Goal: Task Accomplishment & Management: Use online tool/utility

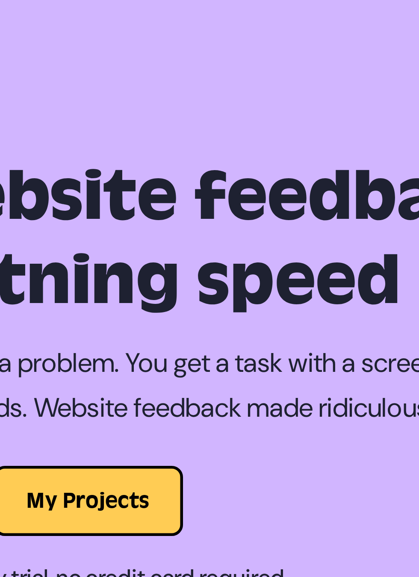
click at [220, 161] on button "My Projects" at bounding box center [210, 163] width 58 height 21
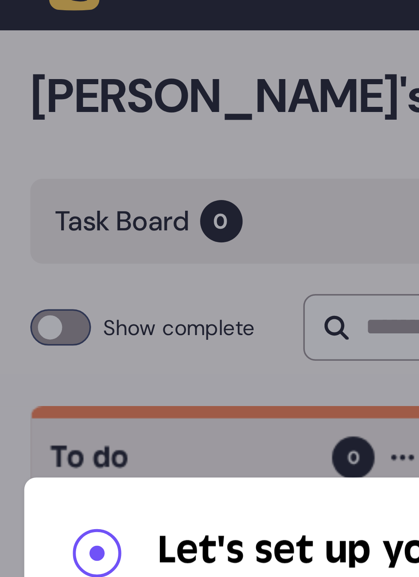
click at [73, 109] on div "**********" at bounding box center [209, 288] width 419 height 577
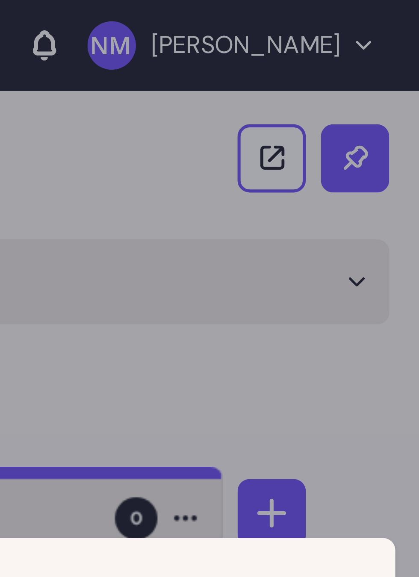
click at [393, 76] on div "**********" at bounding box center [209, 288] width 419 height 577
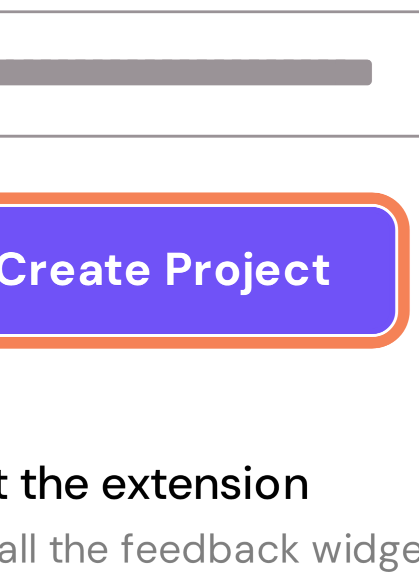
click at [72, 296] on button "Create Project" at bounding box center [78, 292] width 69 height 19
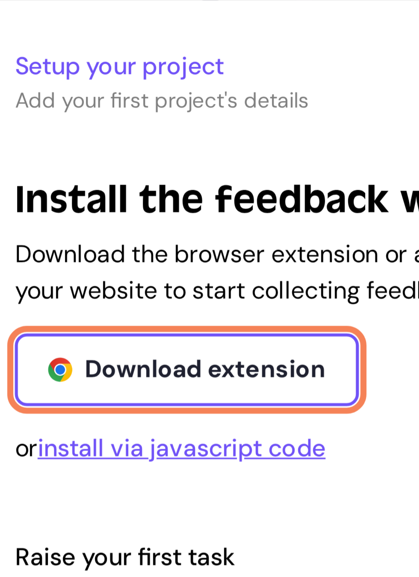
click at [129, 266] on link "Download extension" at bounding box center [92, 256] width 97 height 21
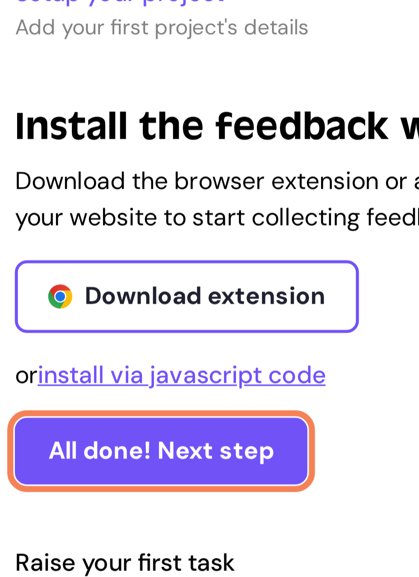
click at [117, 301] on button "All done! Next step" at bounding box center [85, 299] width 82 height 19
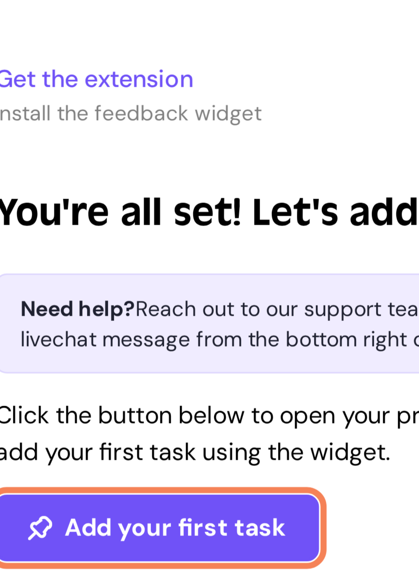
click at [120, 334] on button "Add your first task" at bounding box center [89, 332] width 91 height 19
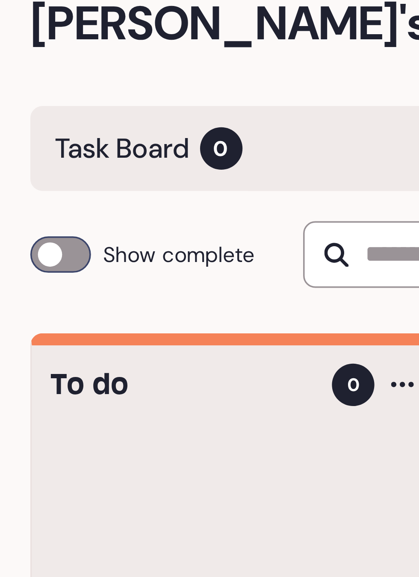
click at [61, 80] on span "0" at bounding box center [62, 79] width 12 height 12
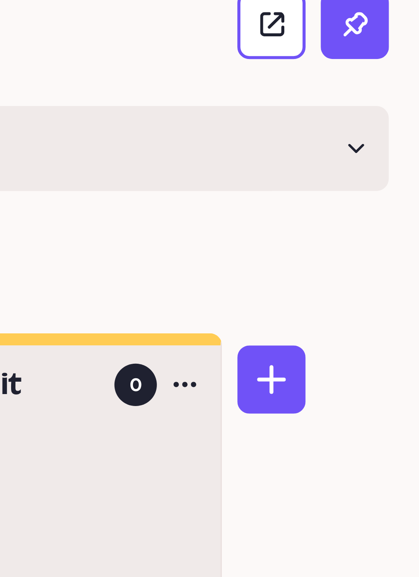
click at [399, 80] on icon at bounding box center [400, 79] width 5 height 3
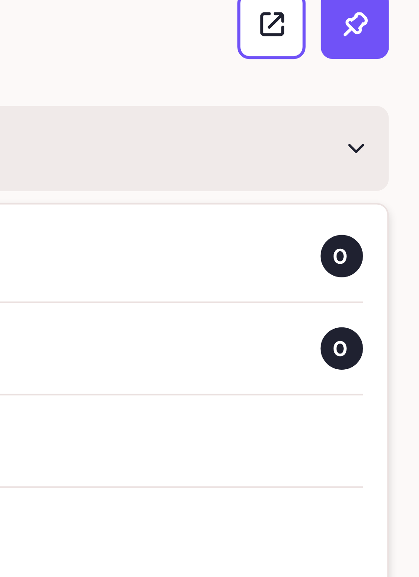
click at [395, 110] on span "0" at bounding box center [397, 110] width 12 height 12
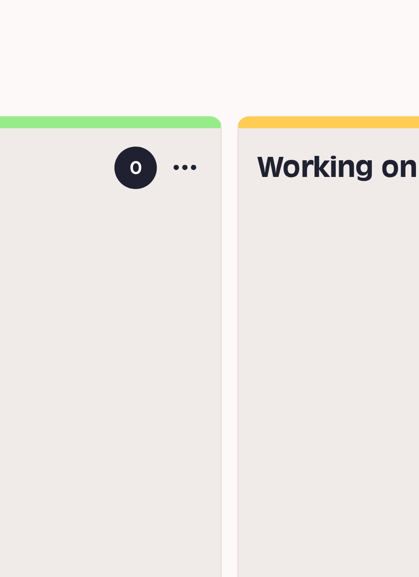
click at [392, 120] on div "Natalie's Project Task Board 0 Show complete View website Raise a task" at bounding box center [209, 79] width 419 height 106
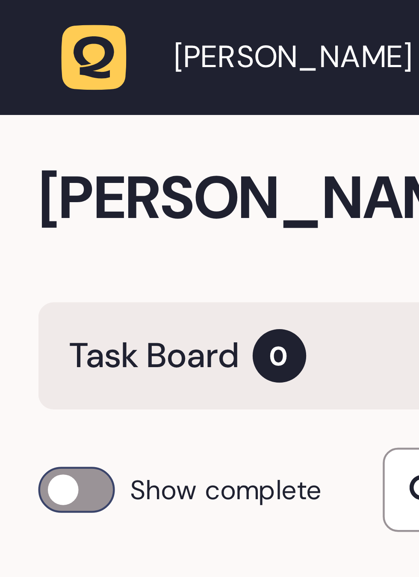
click at [86, 13] on span "Natalie Maldonado" at bounding box center [65, 13] width 53 height 9
click at [79, 11] on span "Natalie Maldonado" at bounding box center [65, 13] width 53 height 9
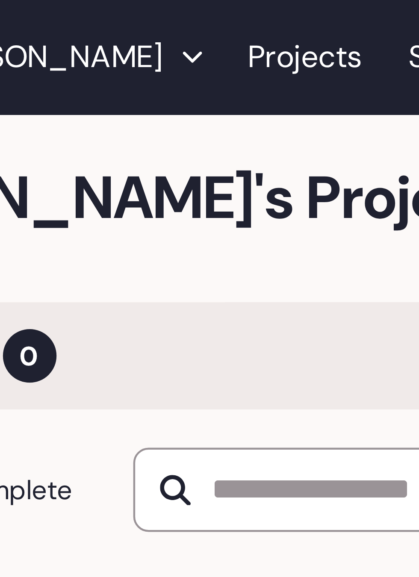
click at [134, 14] on link "Projects" at bounding box center [124, 12] width 26 height 15
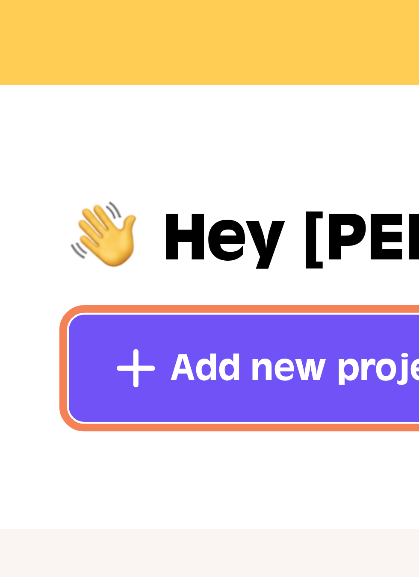
click at [46, 117] on span "Add new project" at bounding box center [71, 114] width 66 height 12
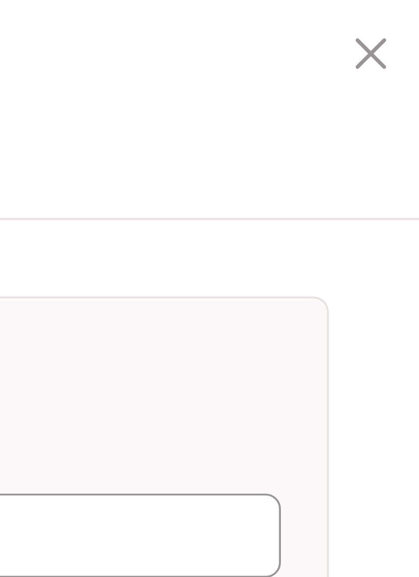
scroll to position [20, 0]
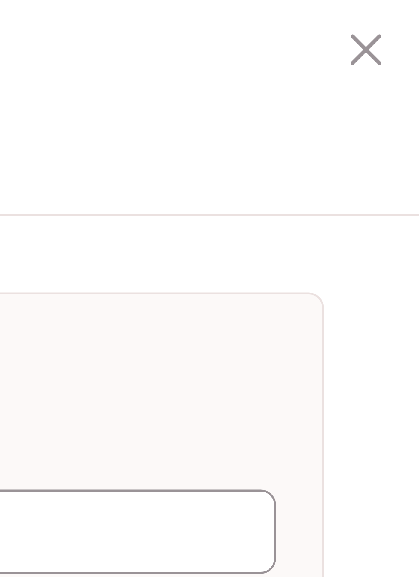
click at [407, 13] on icon at bounding box center [406, 12] width 7 height 7
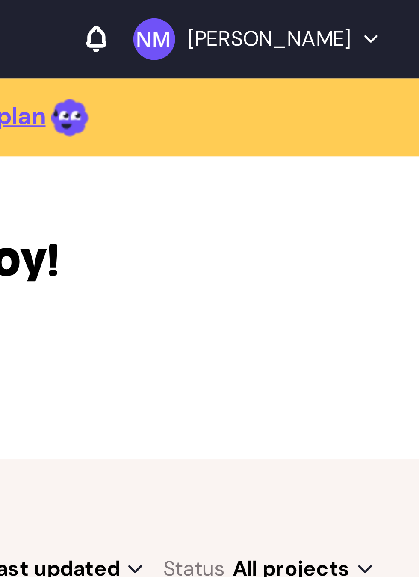
scroll to position [0, 0]
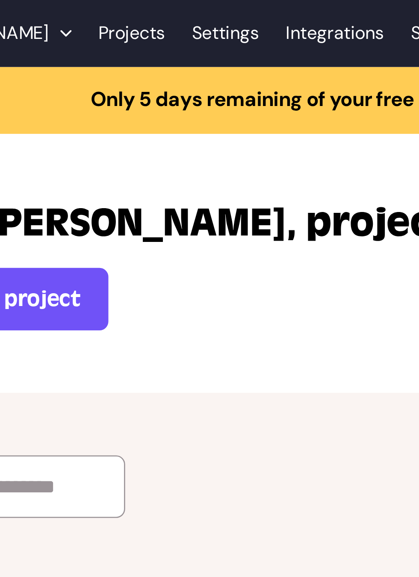
click at [173, 8] on link "Settings" at bounding box center [160, 12] width 26 height 15
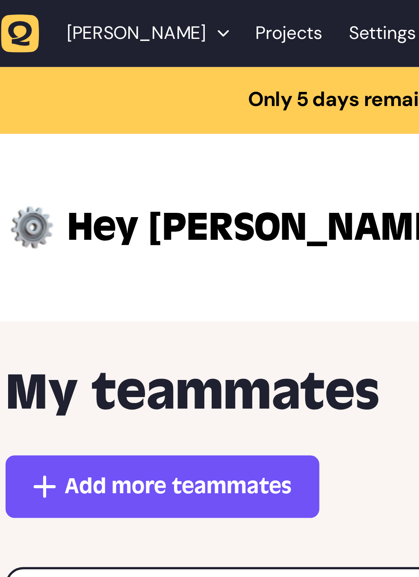
click at [83, 12] on span "Natalie Maldonado" at bounding box center [65, 13] width 53 height 9
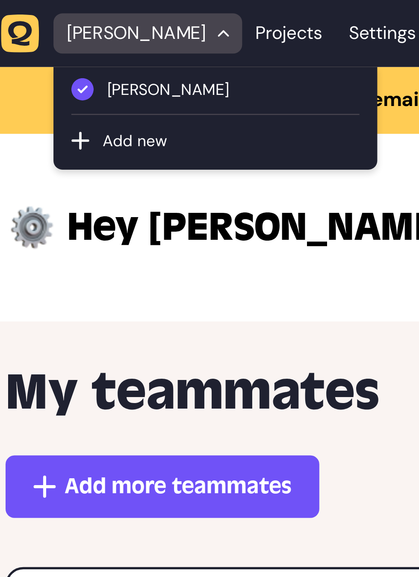
click at [106, 36] on span "Natalie Maldonado" at bounding box center [102, 34] width 97 height 9
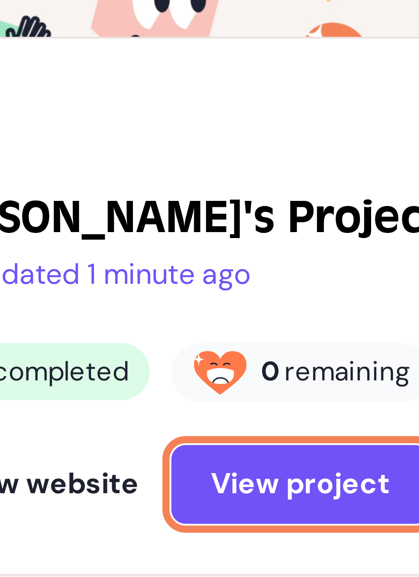
click at [128, 439] on span "View project" at bounding box center [120, 438] width 43 height 7
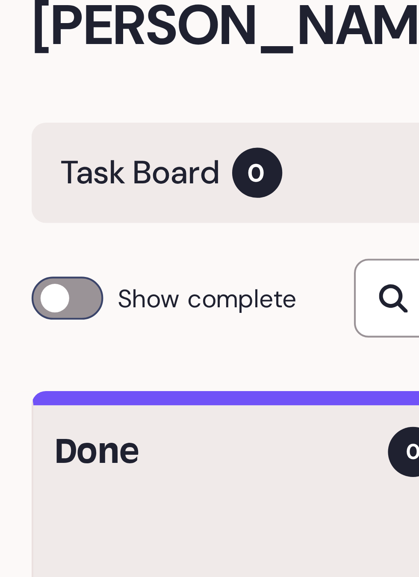
click at [59, 81] on span "0" at bounding box center [62, 79] width 12 height 12
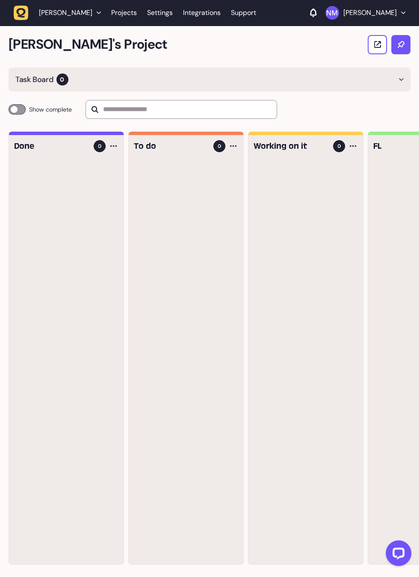
click at [296, 86] on div "Task Board 0" at bounding box center [209, 79] width 401 height 24
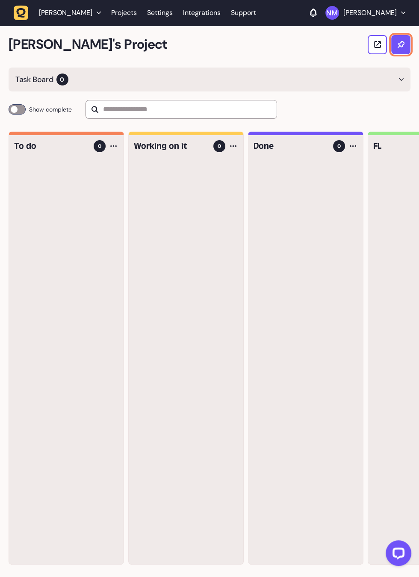
click at [400, 43] on icon at bounding box center [400, 44] width 7 height 7
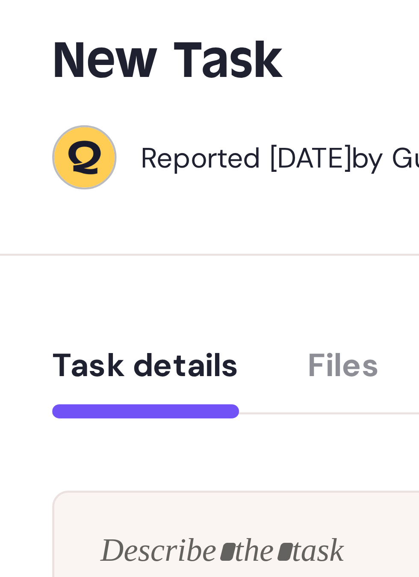
click at [208, 94] on button "Task details" at bounding box center [199, 97] width 40 height 15
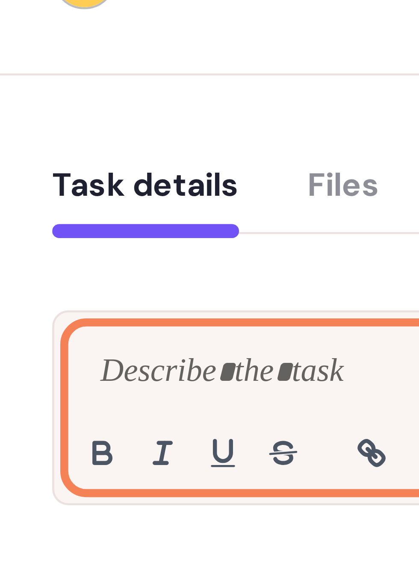
click at [239, 141] on div at bounding box center [279, 141] width 195 height 34
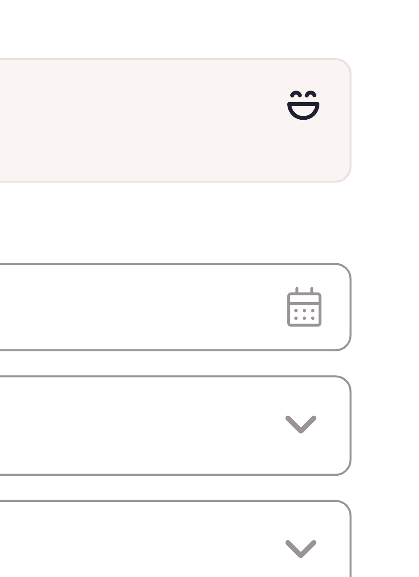
click at [388, 129] on icon at bounding box center [387, 130] width 7 height 6
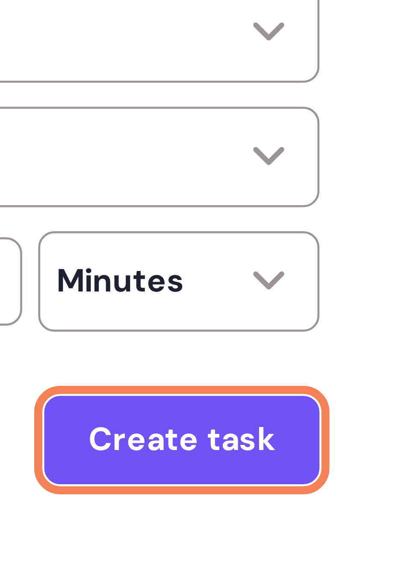
click at [385, 318] on button "Create task" at bounding box center [368, 311] width 59 height 19
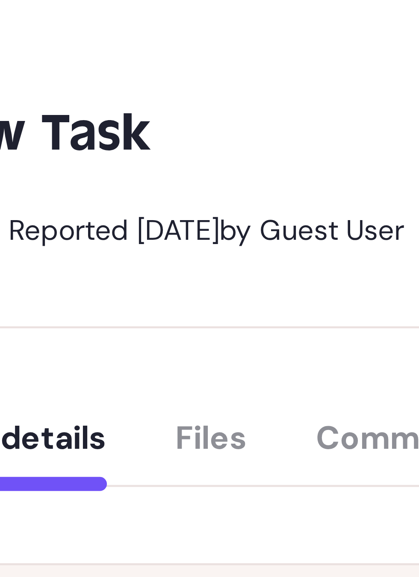
click at [241, 95] on div "Task details Files Comments Errors Device info" at bounding box center [288, 95] width 219 height 25
click at [244, 93] on div "Task details Files Comments Errors Device info" at bounding box center [288, 95] width 219 height 25
click at [244, 97] on div "Task details Files Comments Errors Device info" at bounding box center [288, 95] width 219 height 25
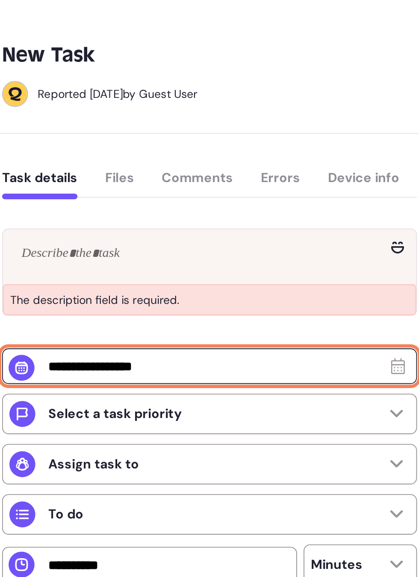
click at [351, 192] on input "text" at bounding box center [288, 193] width 219 height 19
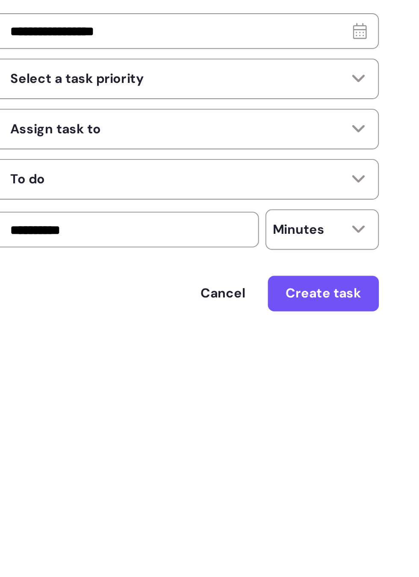
scroll to position [34, 0]
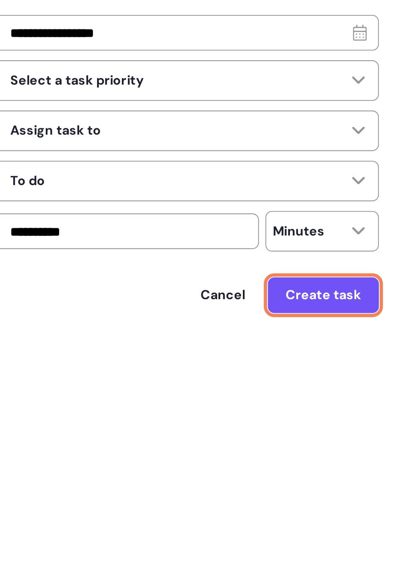
click at [385, 328] on span "Create task" at bounding box center [368, 331] width 40 height 7
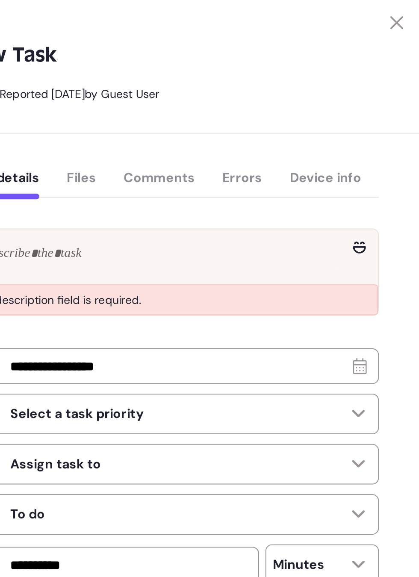
click at [407, 12] on icon at bounding box center [406, 12] width 7 height 7
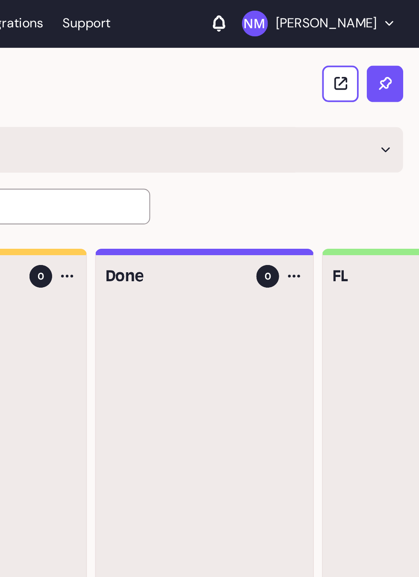
scroll to position [0, 0]
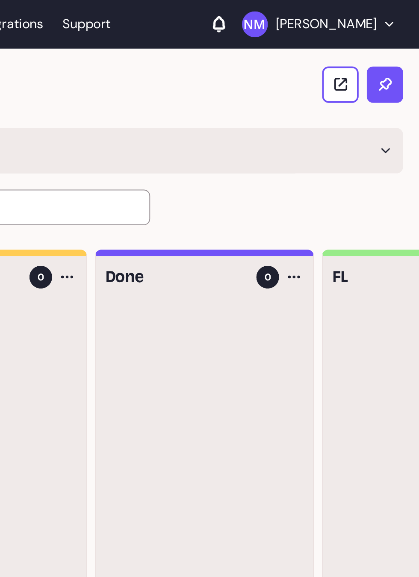
click at [401, 79] on icon at bounding box center [400, 79] width 5 height 3
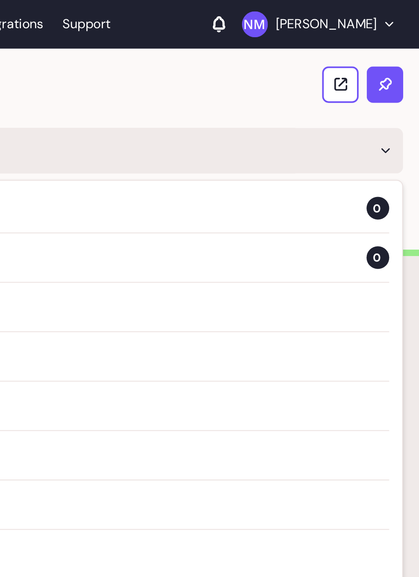
click at [401, 79] on icon at bounding box center [400, 79] width 5 height 3
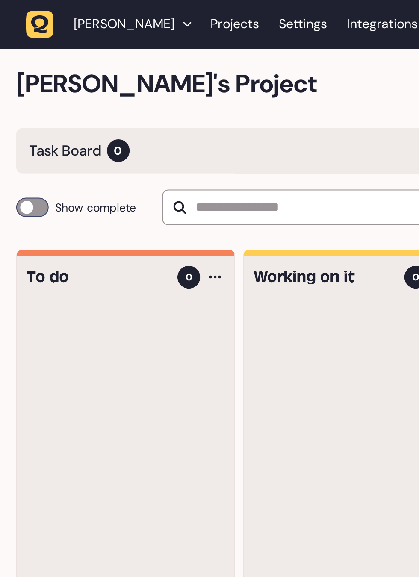
click at [64, 78] on span "0" at bounding box center [62, 79] width 12 height 12
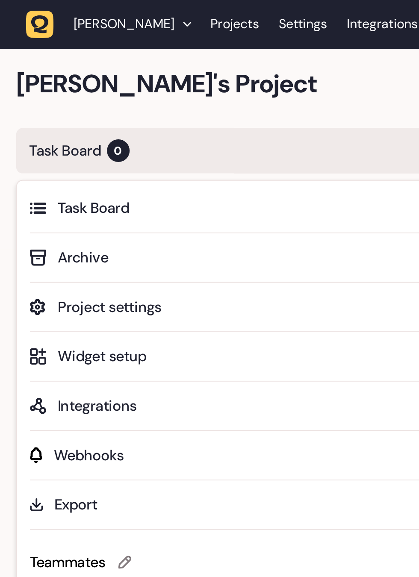
click at [129, 111] on span "Task Board" at bounding box center [208, 110] width 357 height 12
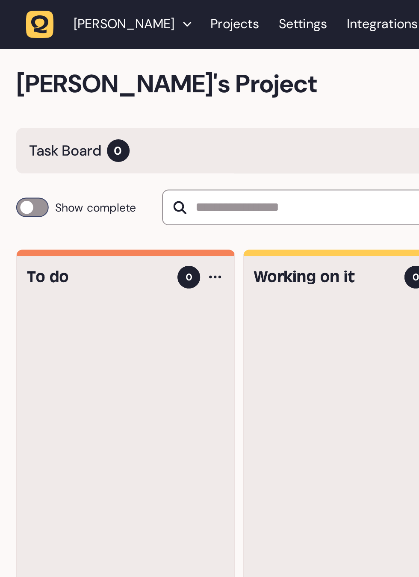
click at [32, 111] on span "Show complete" at bounding box center [50, 109] width 43 height 10
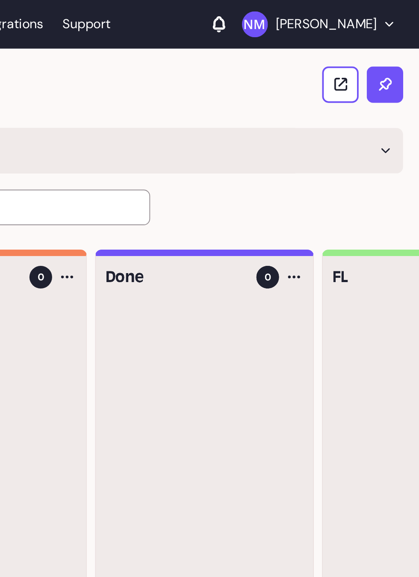
click at [401, 79] on icon at bounding box center [400, 79] width 5 height 3
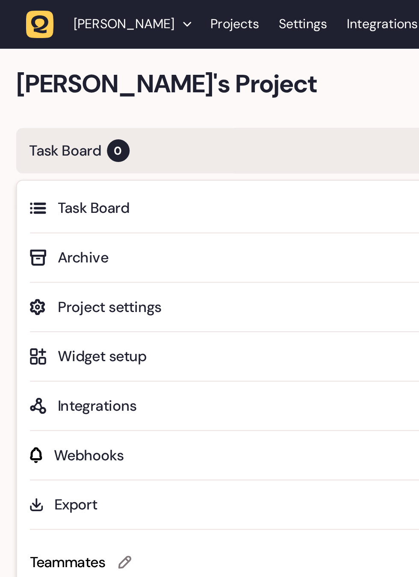
click at [110, 191] on span "Widget setup" at bounding box center [216, 188] width 372 height 12
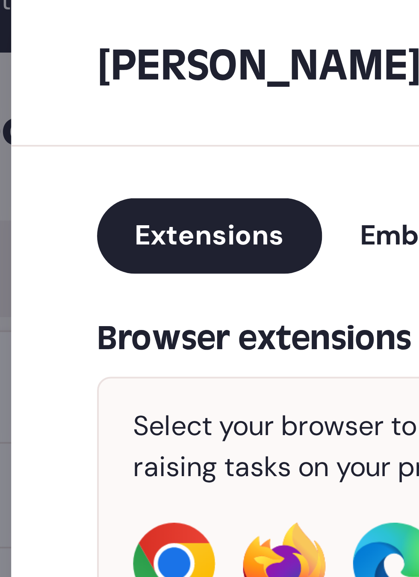
click at [217, 71] on span "Extensions" at bounding box center [206, 71] width 37 height 9
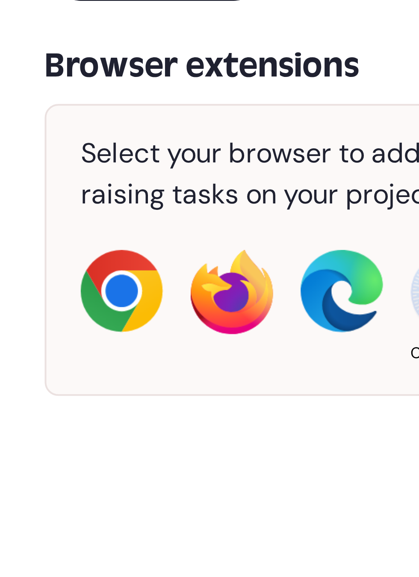
click at [200, 159] on img at bounding box center [197, 153] width 21 height 21
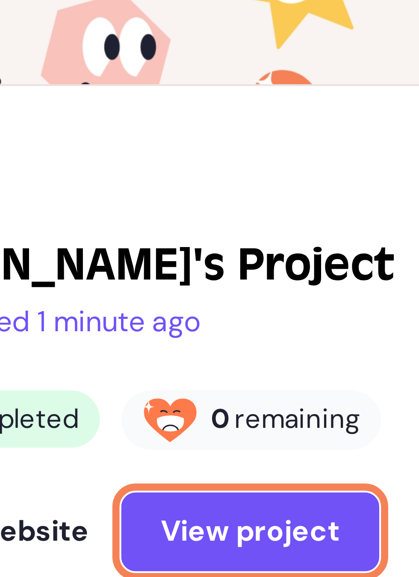
click at [127, 436] on span "View project" at bounding box center [120, 438] width 43 height 7
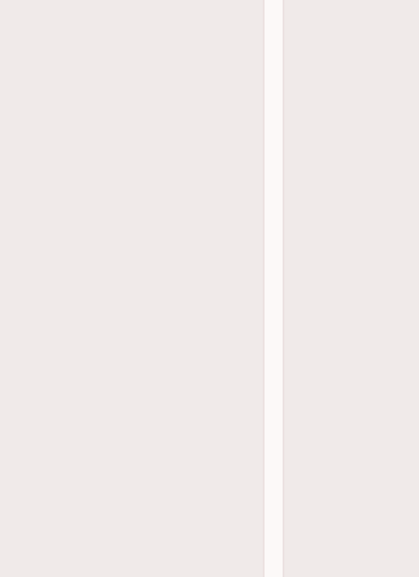
click at [129, 438] on div at bounding box center [186, 362] width 114 height 403
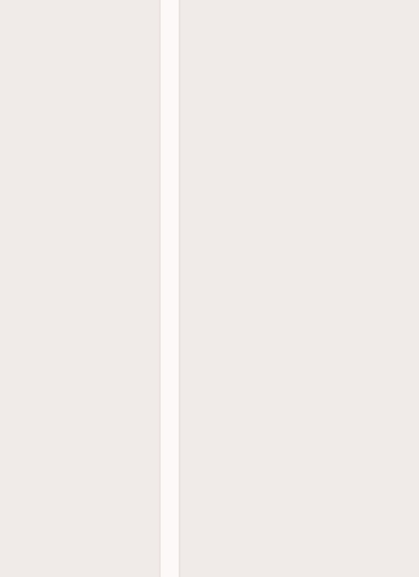
scroll to position [0, 74]
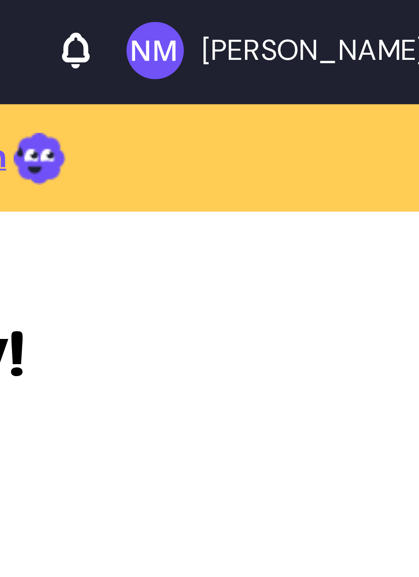
click at [386, 6] on button "Natalie Maldonado" at bounding box center [365, 13] width 80 height 14
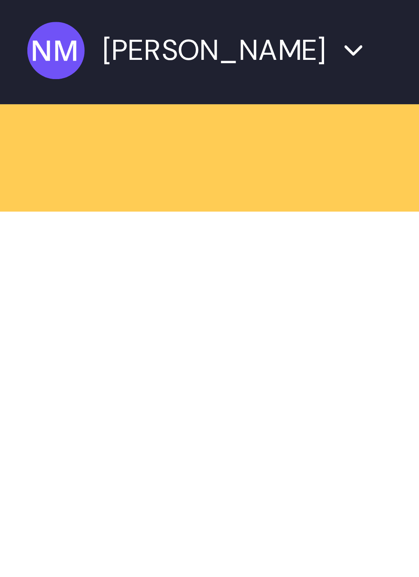
click at [402, 12] on icon "button" at bounding box center [403, 13] width 4 height 3
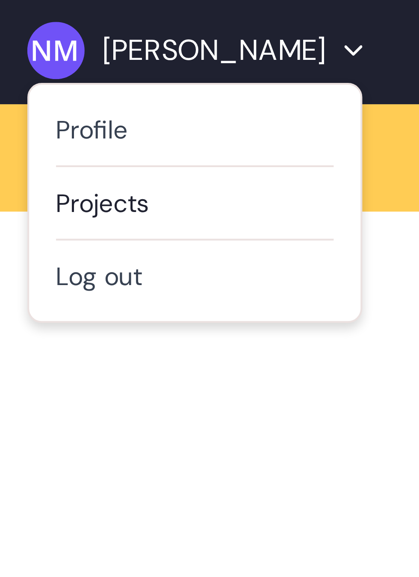
click at [362, 50] on link "Projects" at bounding box center [365, 49] width 66 height 9
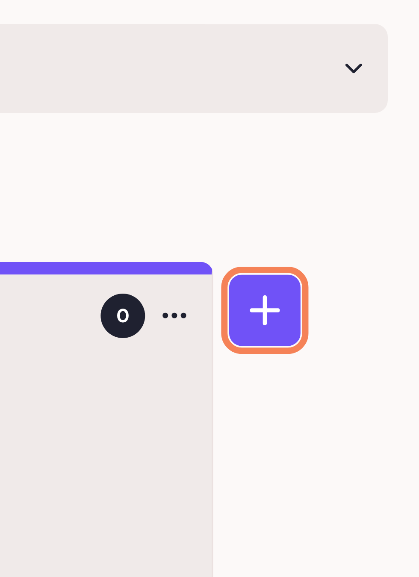
click at [377, 149] on button at bounding box center [376, 144] width 19 height 19
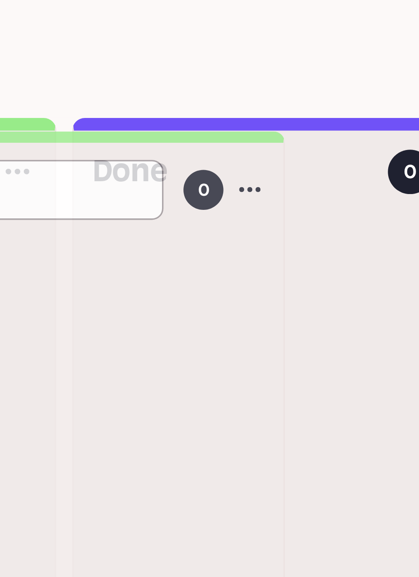
scroll to position [0, 43]
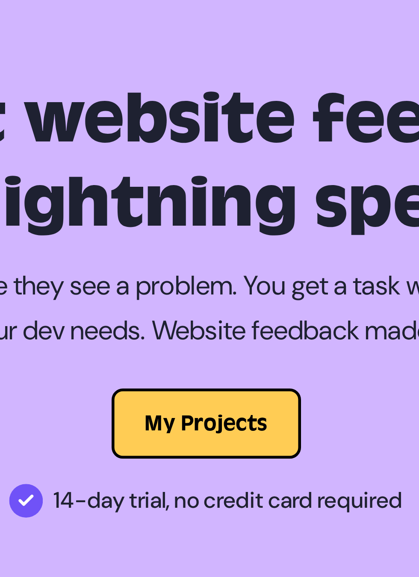
click at [217, 167] on button "My Projects" at bounding box center [210, 163] width 58 height 21
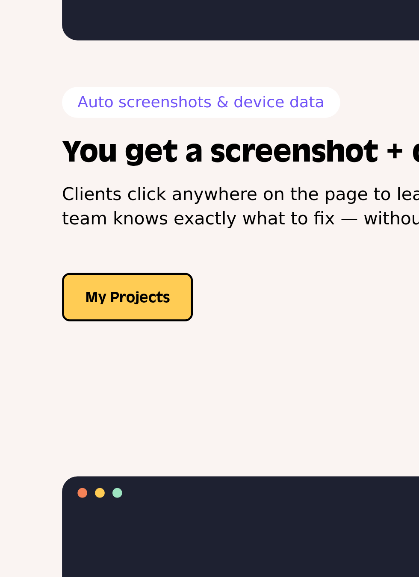
scroll to position [991, 0]
